Goal: Task Accomplishment & Management: Manage account settings

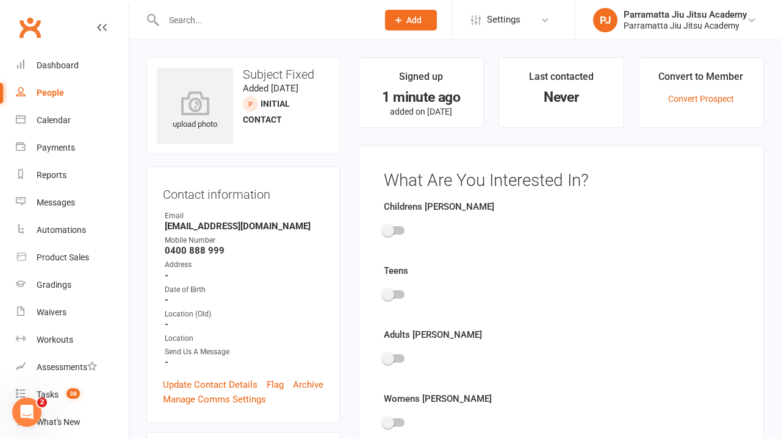
scroll to position [84, 0]
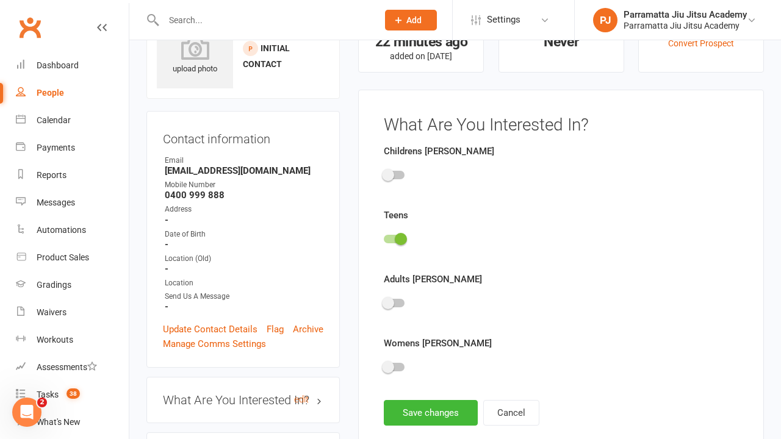
scroll to position [84, 0]
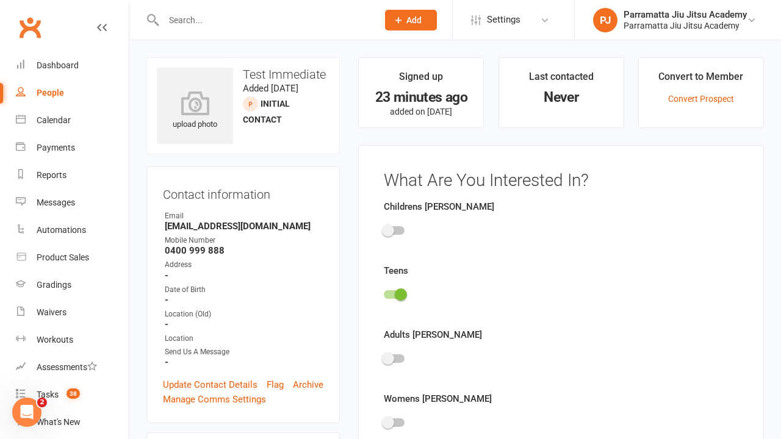
scroll to position [84, 0]
